Goal: Task Accomplishment & Management: Use online tool/utility

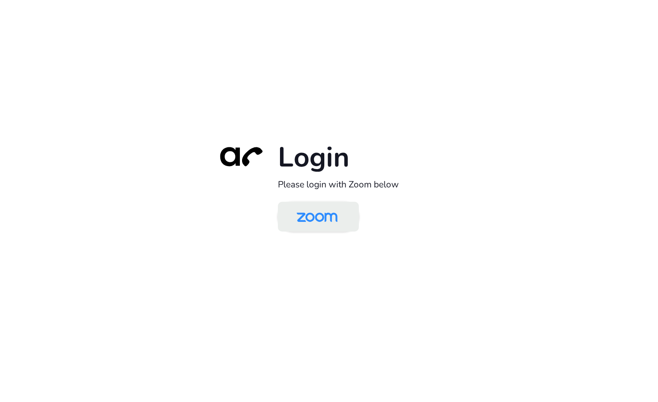
click at [337, 219] on img at bounding box center [317, 218] width 59 height 28
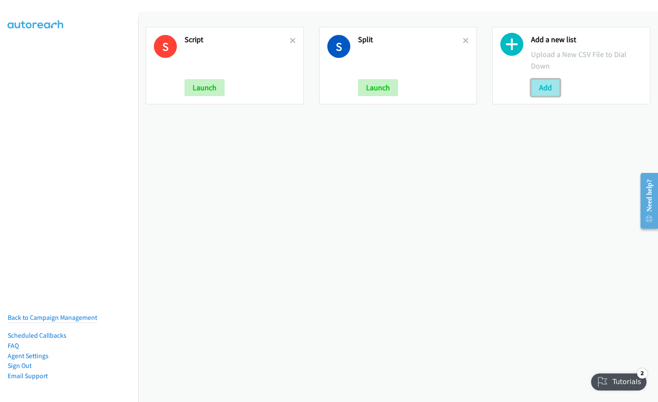
click at [539, 94] on button "Add" at bounding box center [545, 87] width 29 height 17
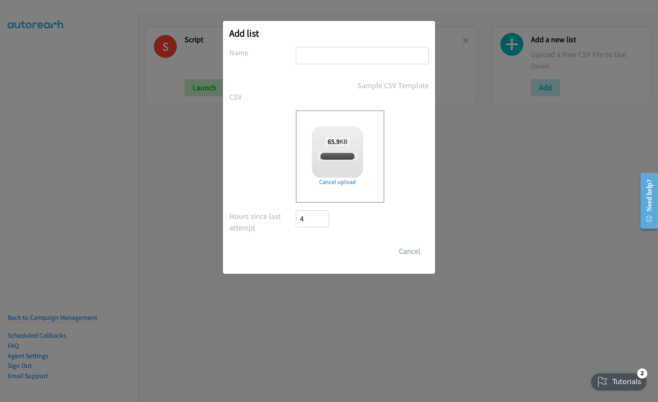
click at [341, 56] on input "text" at bounding box center [362, 55] width 133 height 17
checkbox input "true"
type input "Cisco"
click at [296, 243] on input "Save List" at bounding box center [318, 251] width 45 height 17
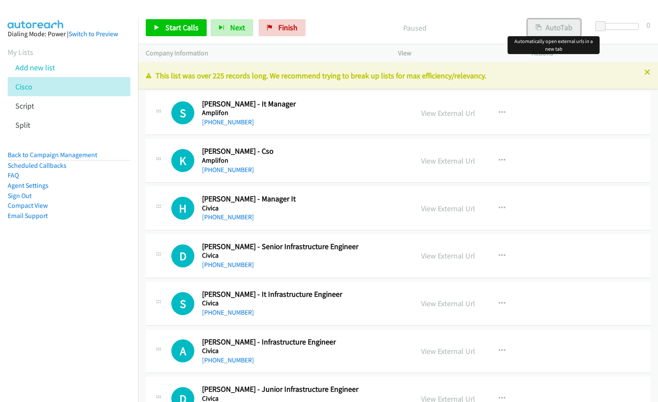
click at [557, 27] on button "AutoTab" at bounding box center [553, 27] width 53 height 17
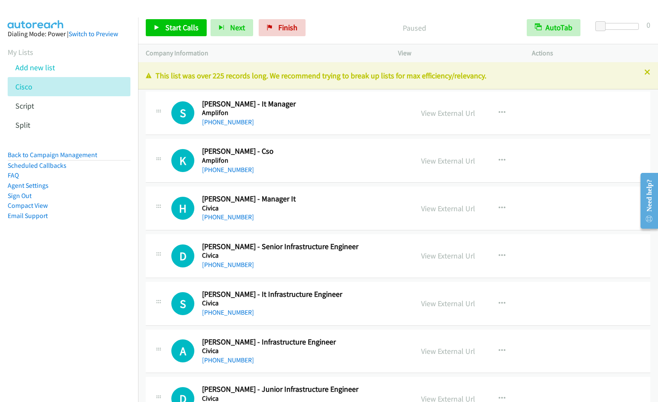
click at [86, 280] on nav "Dialing Mode: Power | Switch to Preview My Lists Add new list Cisco Script Spli…" at bounding box center [69, 218] width 138 height 402
click at [284, 26] on span "Finish" at bounding box center [287, 28] width 19 height 10
click at [444, 113] on link "View External Url" at bounding box center [448, 113] width 54 height 10
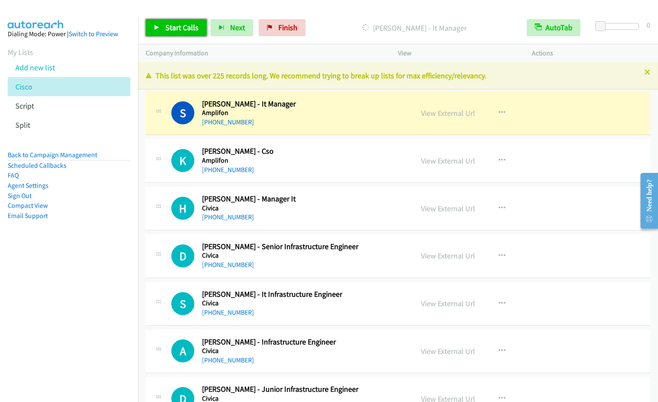
click at [175, 26] on span "Start Calls" at bounding box center [181, 28] width 33 height 10
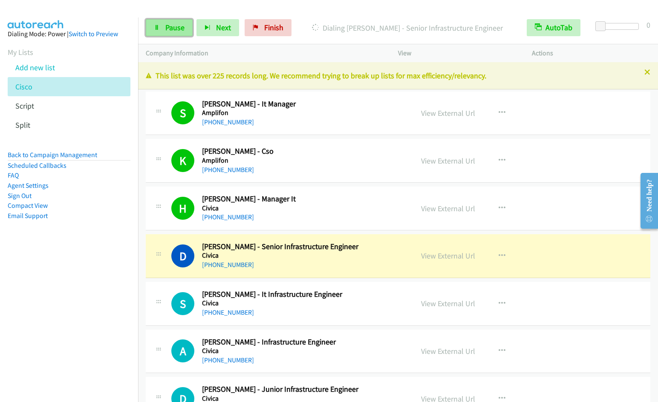
click at [167, 29] on span "Pause" at bounding box center [174, 28] width 19 height 10
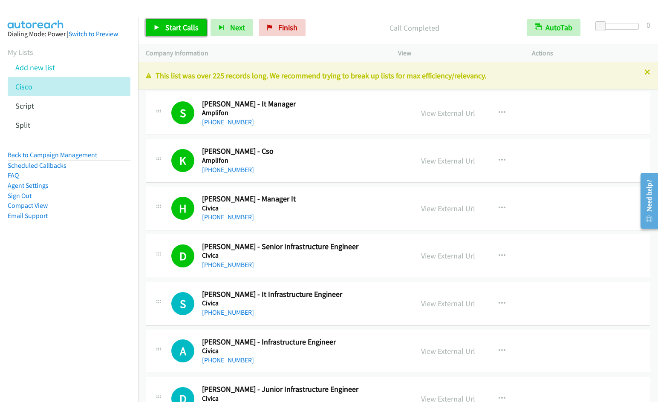
drag, startPoint x: 182, startPoint y: 31, endPoint x: 264, endPoint y: 69, distance: 89.8
click at [181, 31] on span "Start Calls" at bounding box center [181, 28] width 33 height 10
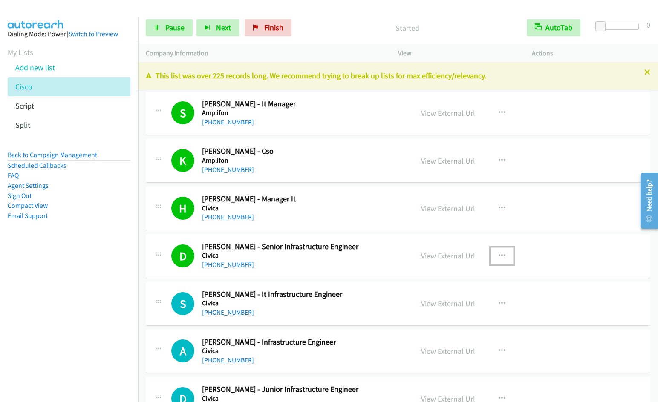
click at [506, 254] on button "button" at bounding box center [501, 256] width 23 height 17
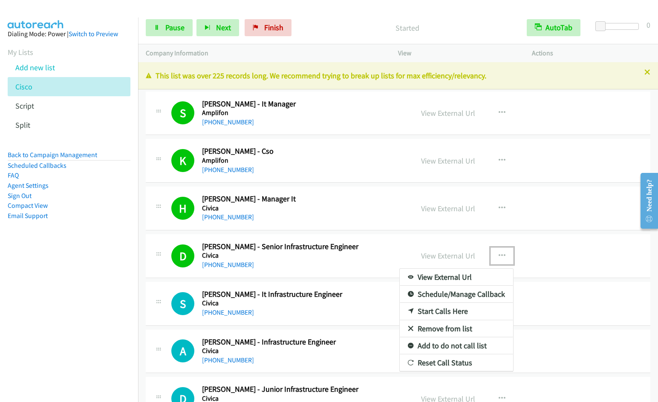
click at [441, 328] on link "Remove from list" at bounding box center [456, 328] width 113 height 17
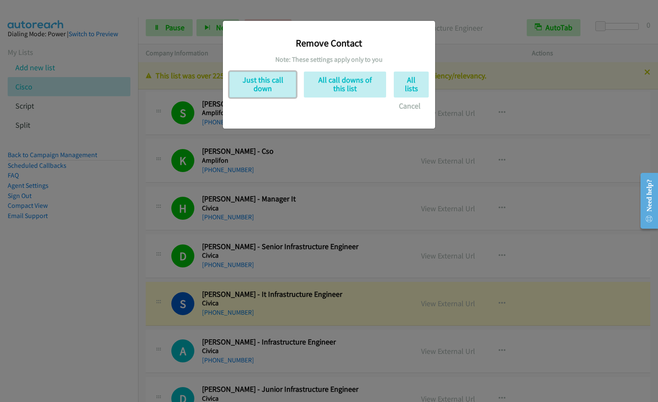
drag, startPoint x: 272, startPoint y: 87, endPoint x: 322, endPoint y: 187, distance: 111.5
click at [271, 87] on button "Just this call down" at bounding box center [262, 85] width 67 height 26
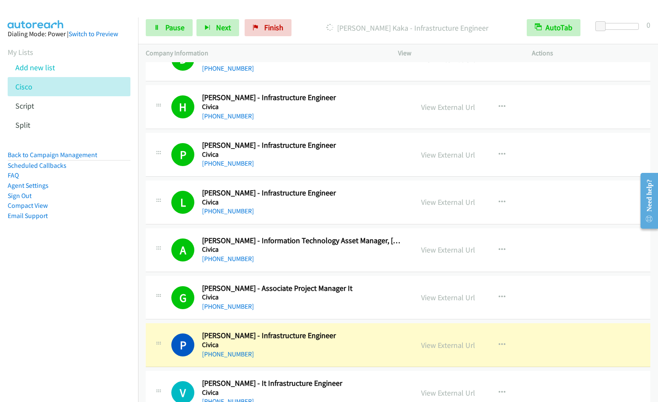
scroll to position [584, 0]
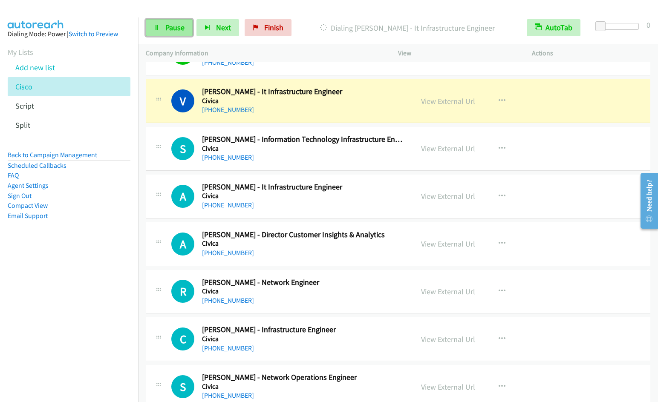
click at [174, 28] on span "Pause" at bounding box center [174, 28] width 19 height 10
